Goal: Transaction & Acquisition: Purchase product/service

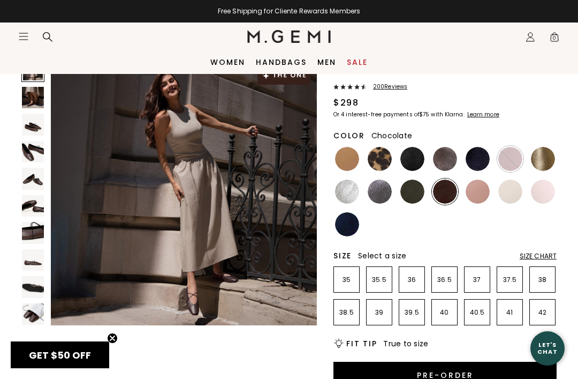
scroll to position [60, 0]
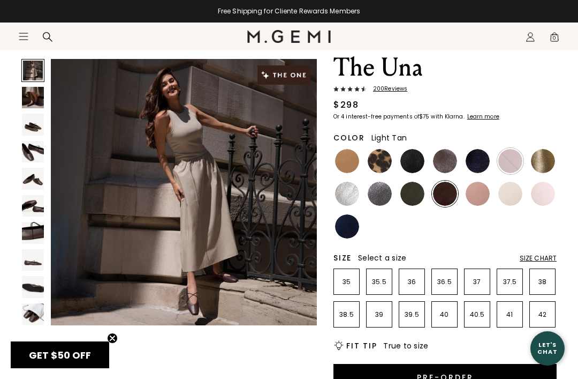
click at [349, 162] on img at bounding box center [347, 161] width 24 height 24
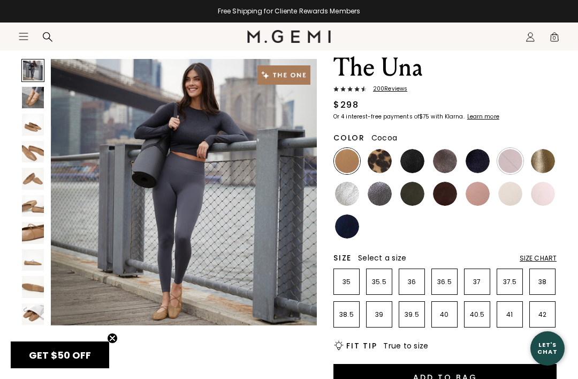
click at [442, 162] on img at bounding box center [445, 161] width 24 height 24
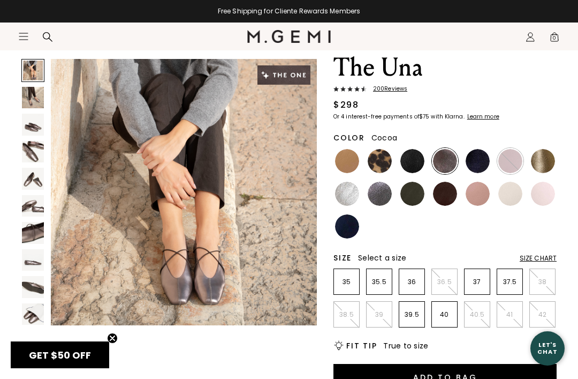
click at [417, 162] on img at bounding box center [412, 161] width 24 height 24
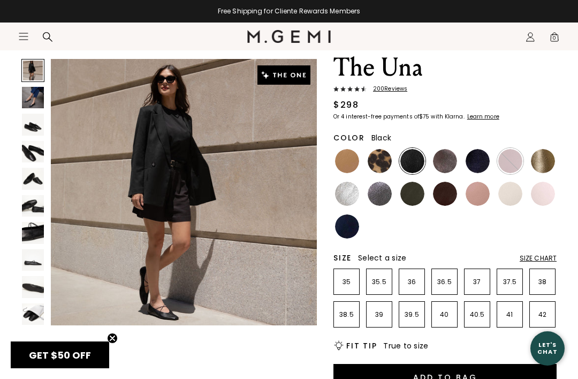
click at [547, 161] on img at bounding box center [543, 161] width 24 height 24
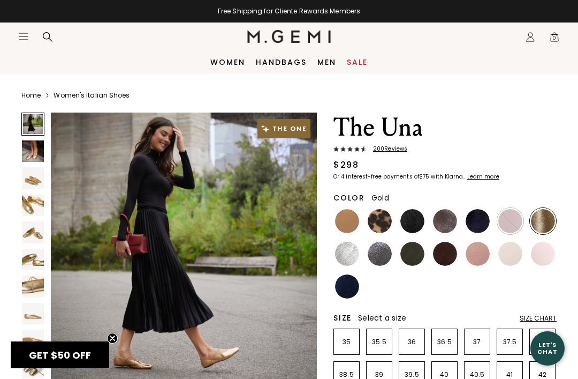
click at [25, 35] on icon "Icons/20x20/hamburger@2x" at bounding box center [23, 36] width 11 height 11
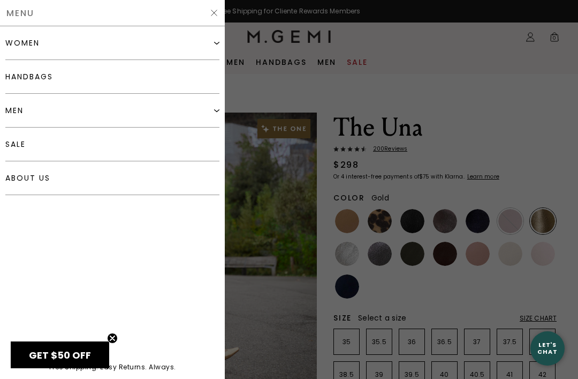
click at [178, 41] on div "women" at bounding box center [112, 43] width 214 height 34
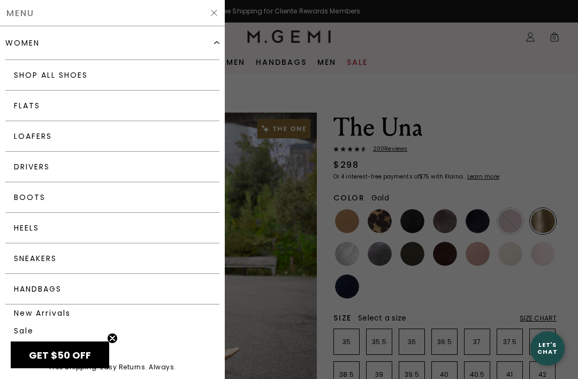
click at [161, 135] on link "Loafers" at bounding box center [112, 136] width 214 height 31
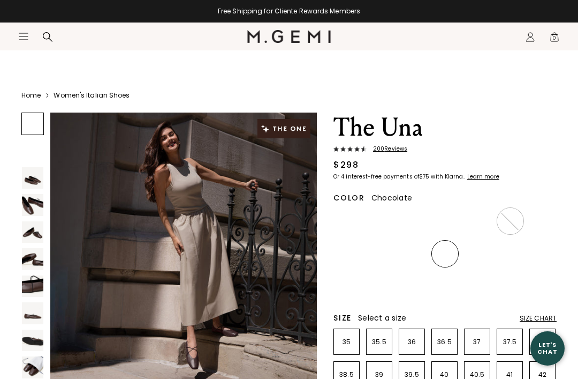
click at [25, 34] on icon "Icons/20x20/hamburger@2x" at bounding box center [23, 36] width 11 height 11
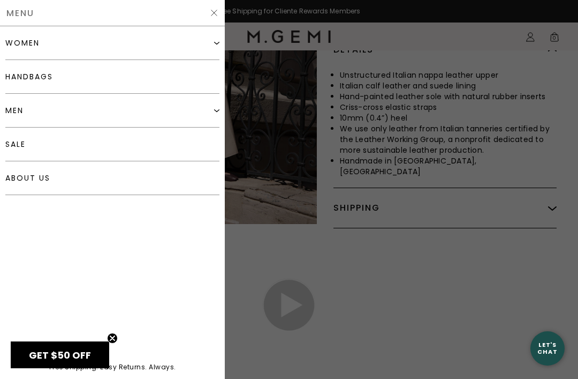
click at [140, 47] on div "women" at bounding box center [112, 43] width 214 height 34
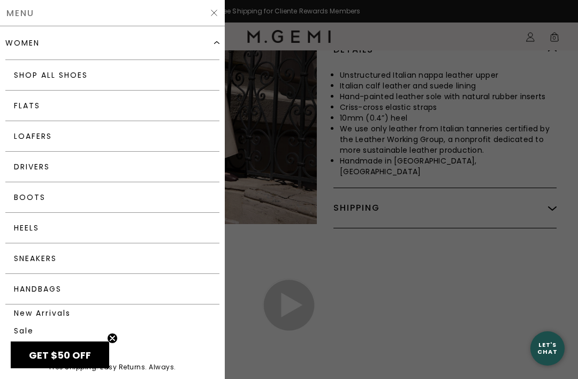
click at [102, 168] on link "Drivers" at bounding box center [112, 167] width 214 height 31
click at [556, 191] on div at bounding box center [289, 189] width 578 height 379
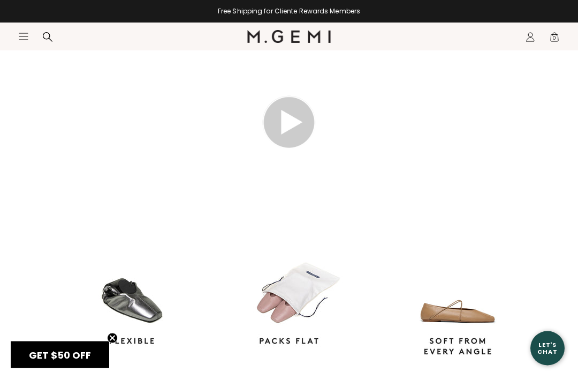
scroll to position [824, 0]
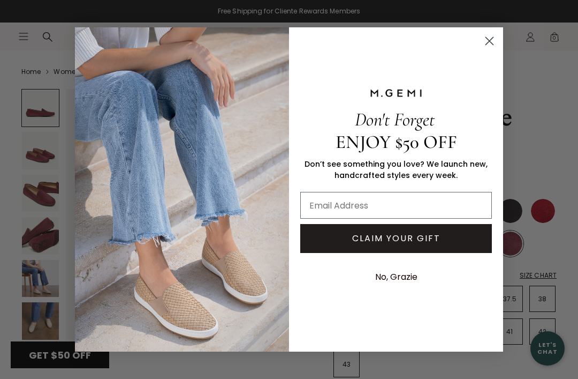
scroll to position [24, 0]
click at [493, 41] on circle "Close dialog" at bounding box center [490, 41] width 18 height 18
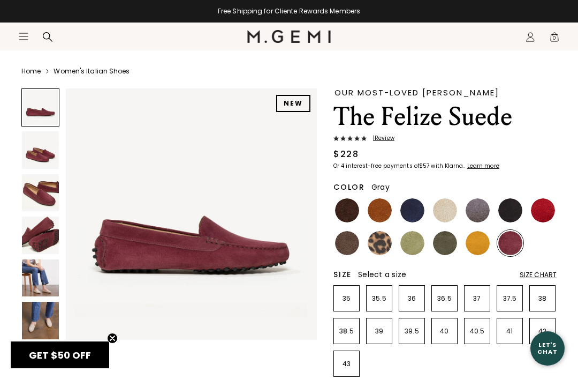
click at [447, 239] on img at bounding box center [445, 243] width 24 height 24
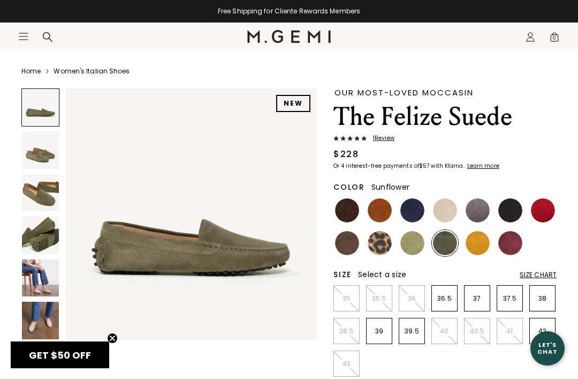
click at [483, 242] on img at bounding box center [478, 243] width 24 height 24
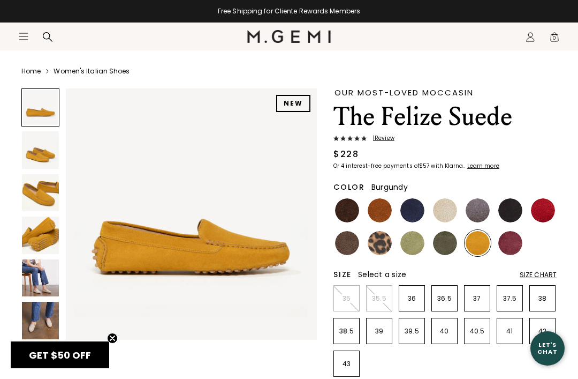
click at [513, 240] on img at bounding box center [510, 243] width 24 height 24
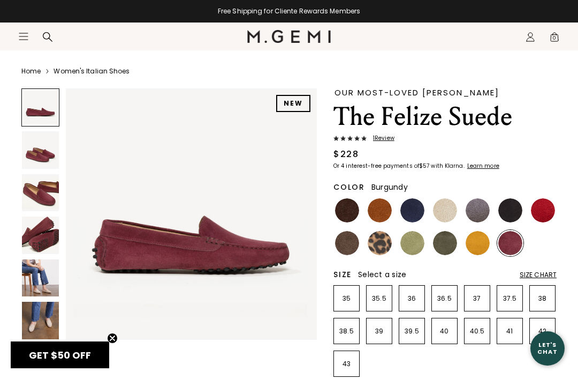
click at [423, 212] on img at bounding box center [412, 210] width 24 height 24
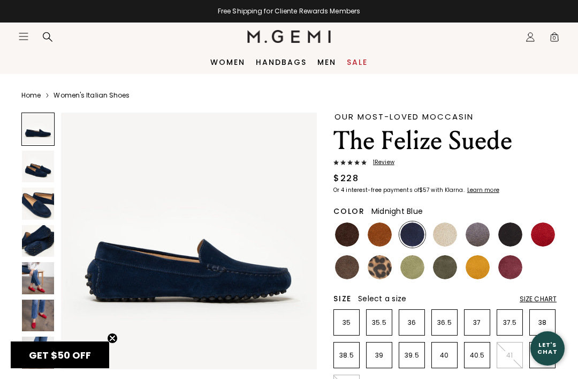
click at [48, 35] on icon at bounding box center [47, 37] width 11 height 11
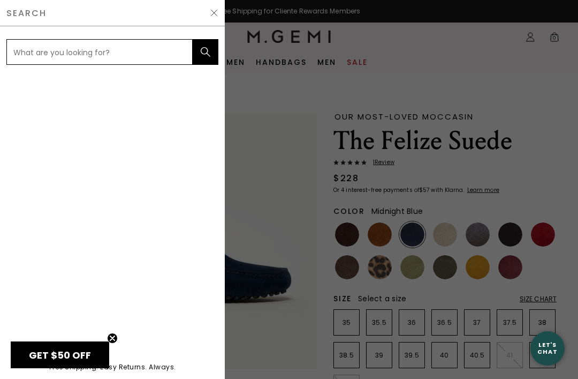
click at [158, 52] on input "text" at bounding box center [99, 52] width 186 height 26
type input "Blue metallic drivers"
click at [206, 52] on button "submit" at bounding box center [206, 52] width 26 height 26
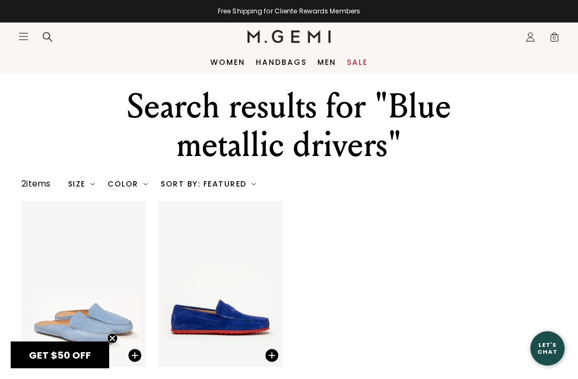
click at [24, 37] on icon "Icons/20x20/hamburger@2x" at bounding box center [23, 36] width 11 height 11
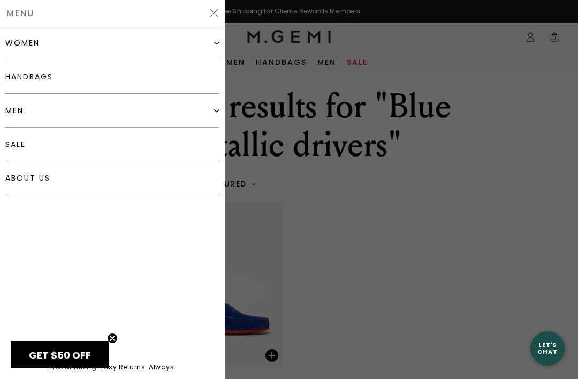
click at [186, 44] on div "women" at bounding box center [112, 43] width 214 height 34
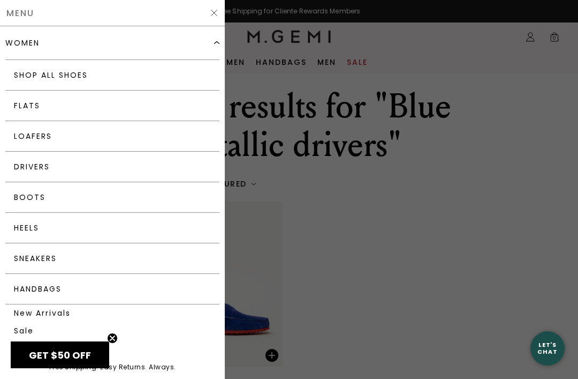
click at [150, 170] on link "Drivers" at bounding box center [112, 167] width 214 height 31
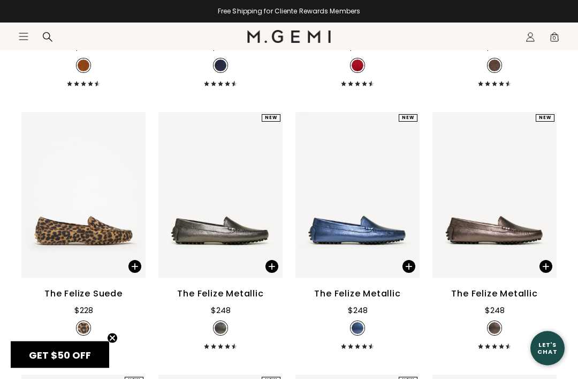
scroll to position [965, 0]
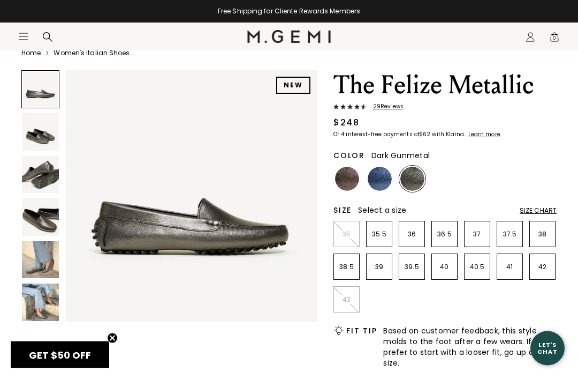
scroll to position [42, 0]
click at [382, 179] on img at bounding box center [380, 178] width 24 height 24
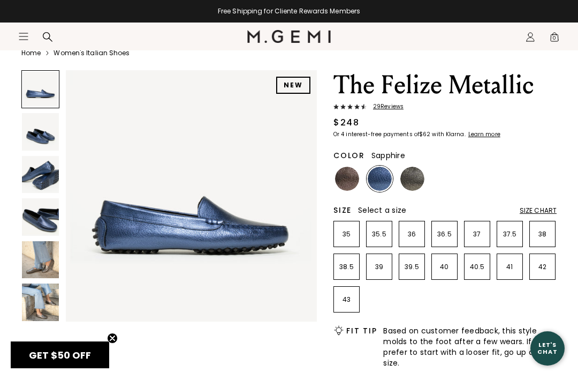
click at [352, 177] on img at bounding box center [347, 178] width 24 height 24
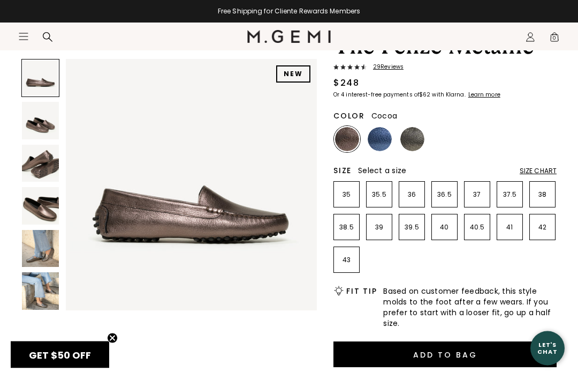
scroll to position [82, 0]
click at [413, 142] on img at bounding box center [412, 139] width 24 height 24
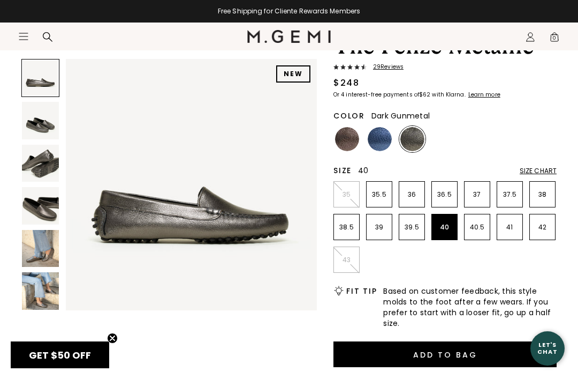
click at [452, 232] on li "40" at bounding box center [445, 227] width 26 height 26
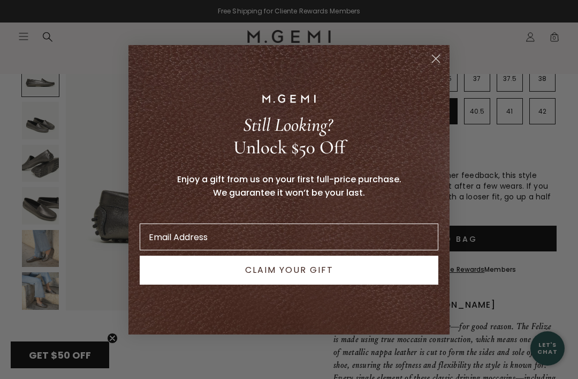
scroll to position [186, 0]
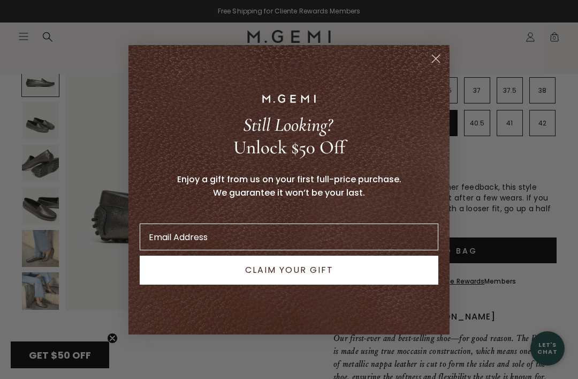
click at [440, 58] on circle "Close dialog" at bounding box center [436, 58] width 18 height 18
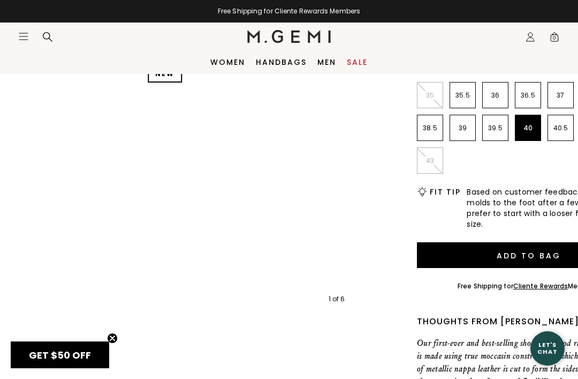
scroll to position [33, 0]
